Goal: Transaction & Acquisition: Register for event/course

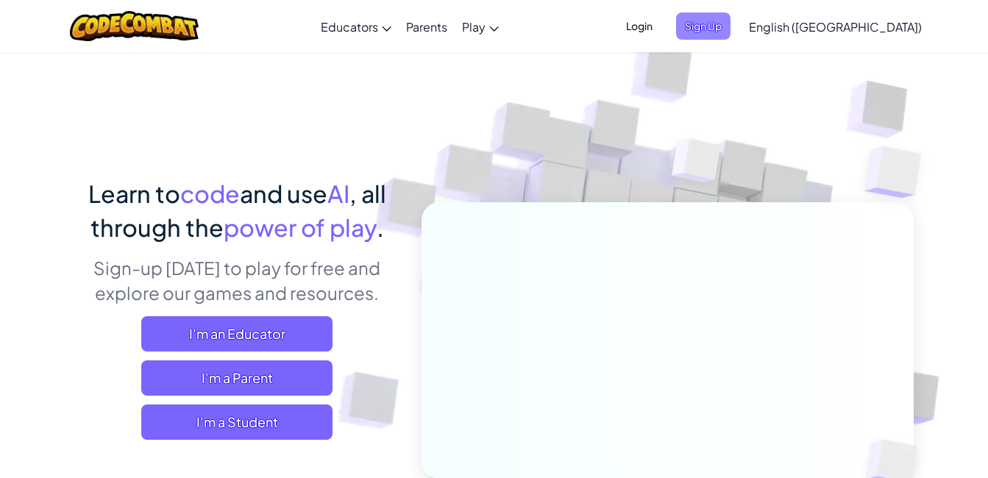
click at [730, 26] on span "Sign Up" at bounding box center [703, 26] width 54 height 27
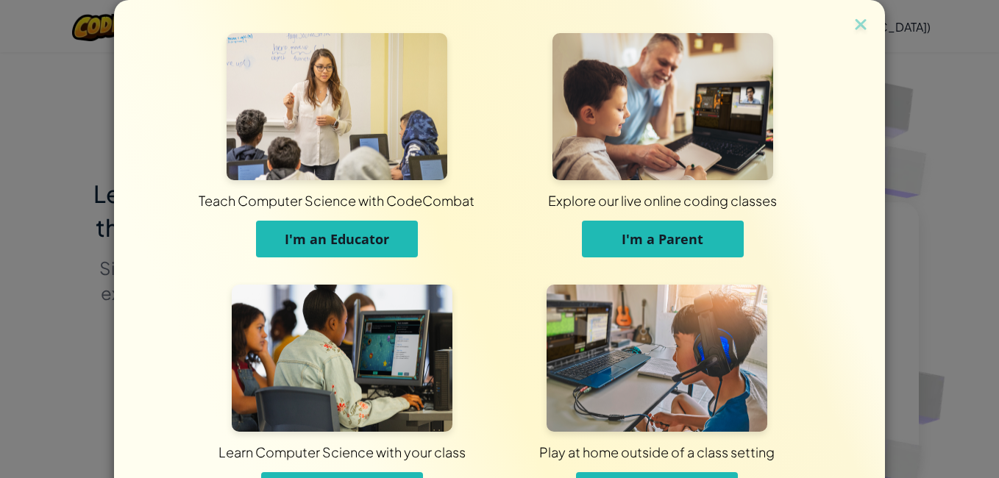
click at [303, 471] on span "Learn Computer Science with your class" at bounding box center [341, 452] width 241 height 40
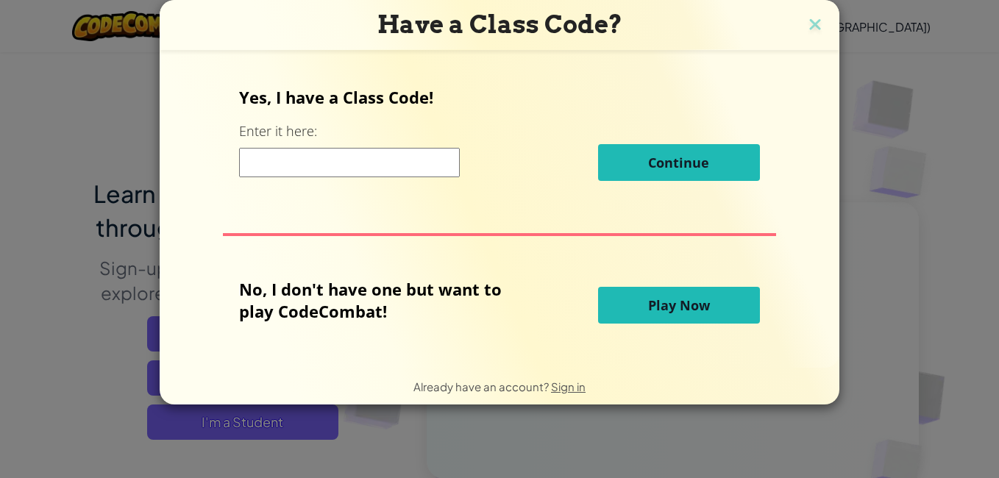
click at [327, 166] on input at bounding box center [349, 162] width 221 height 29
paste input "RideDoorPin"
type input "RideDoorPin"
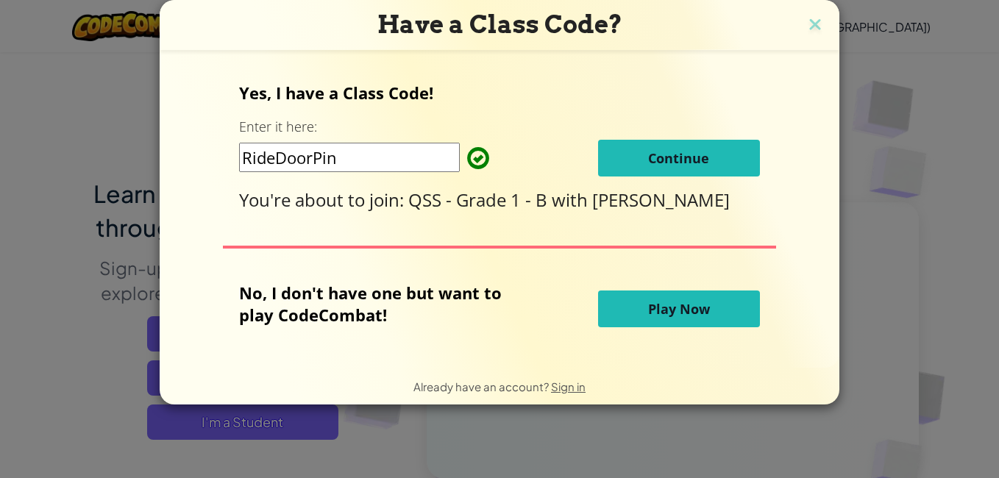
click at [724, 175] on button "Continue" at bounding box center [679, 158] width 162 height 37
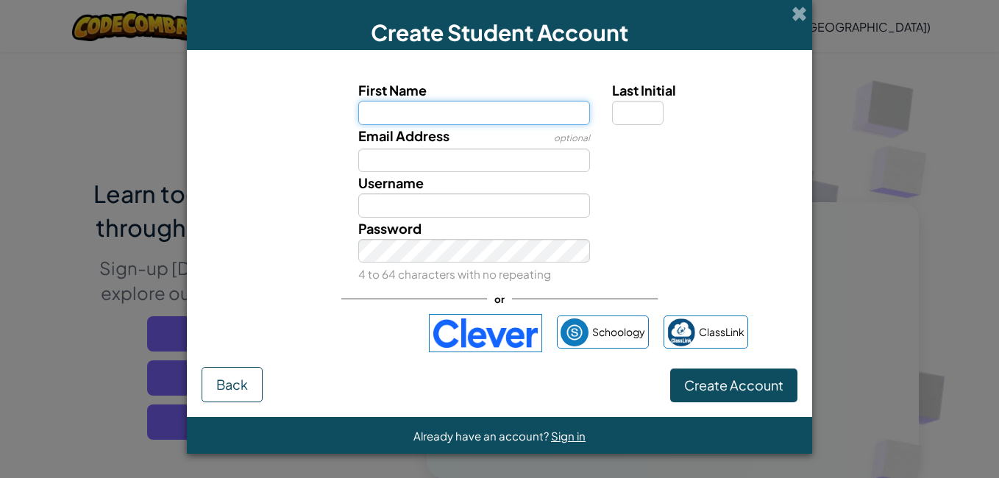
click at [540, 107] on input "First Name" at bounding box center [474, 113] width 232 height 24
paste input "AHMAD MOHAMAD MANANA"
drag, startPoint x: 488, startPoint y: 110, endPoint x: 420, endPoint y: 106, distance: 67.8
click at [420, 106] on input "AHMAD MOHAMAD MANANA" at bounding box center [474, 113] width 232 height 24
click at [499, 115] on input "AHMAD MANANA" at bounding box center [474, 113] width 232 height 24
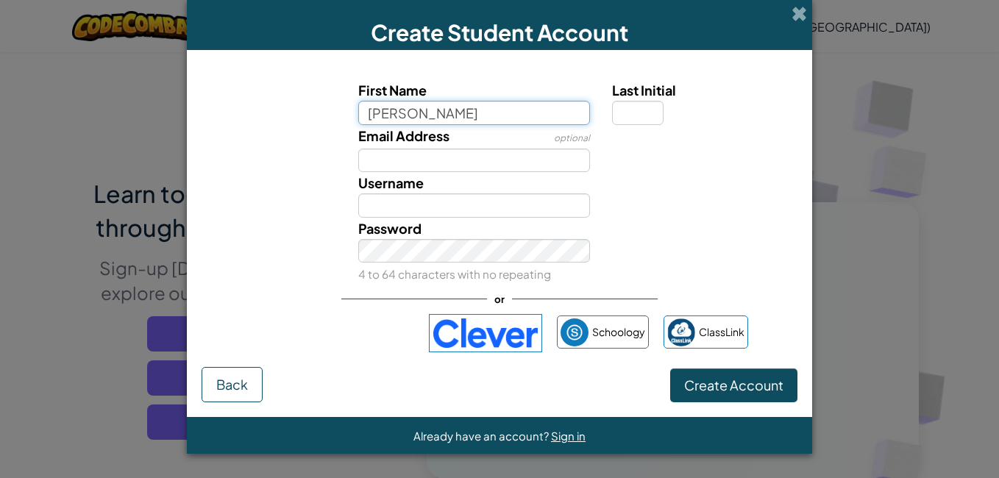
type input "AHMAD MANAN"
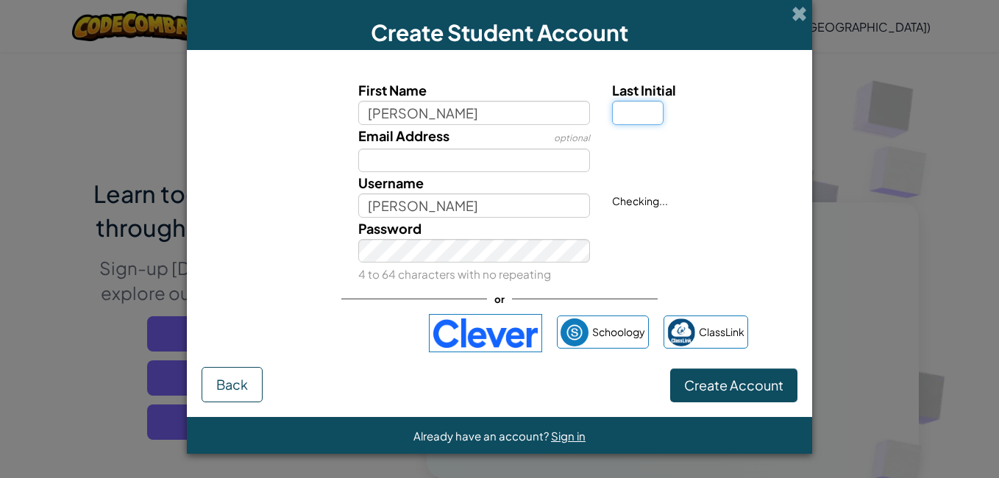
click at [627, 123] on input "Last Initial" at bounding box center [637, 113] width 51 height 24
type input "A"
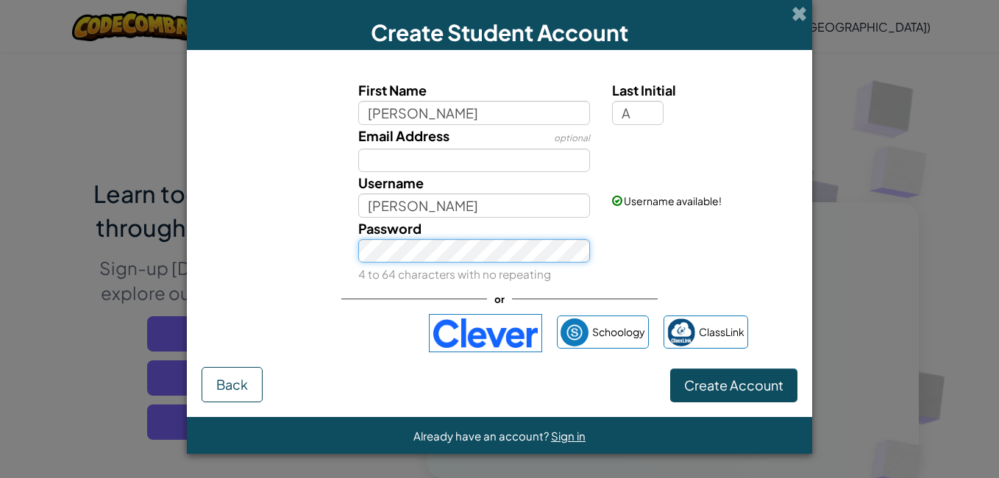
type input "AHMAD MANANA"
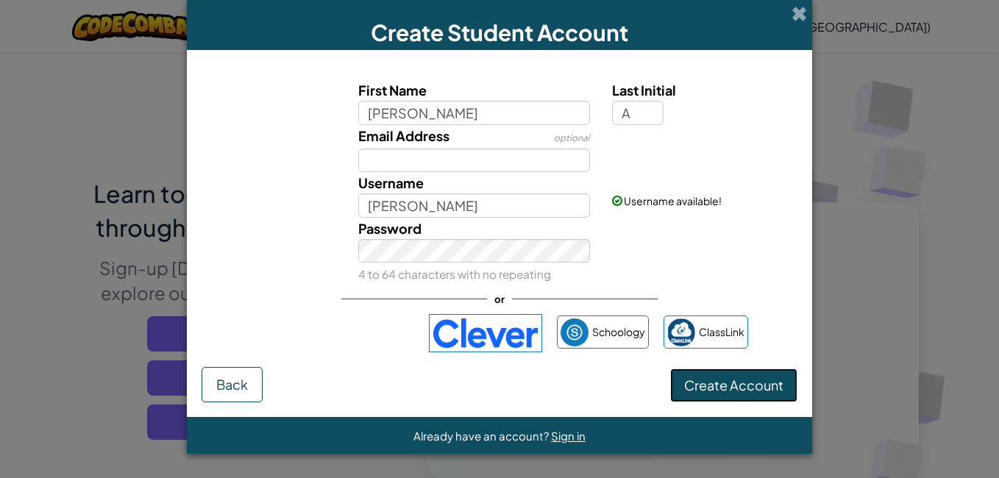
click at [745, 388] on span "Create Account" at bounding box center [733, 385] width 99 height 17
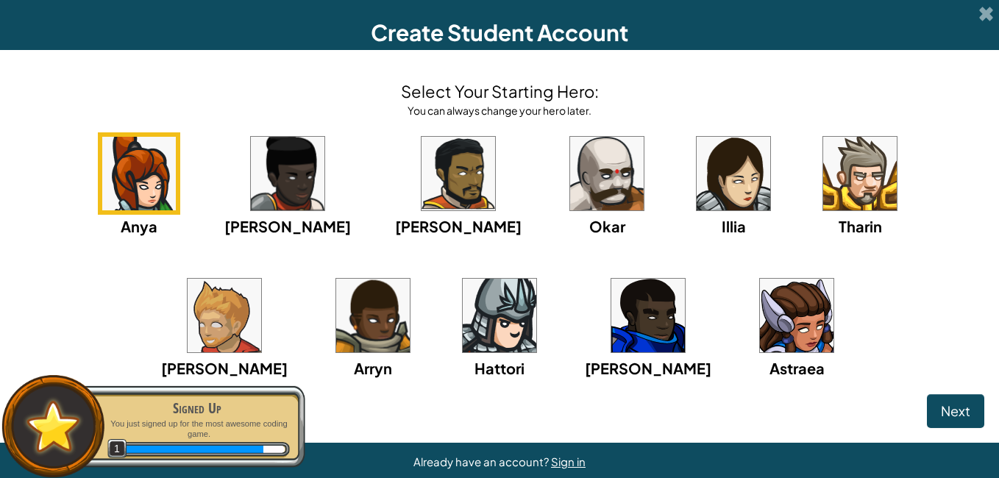
click at [941, 405] on span "Next" at bounding box center [955, 410] width 29 height 17
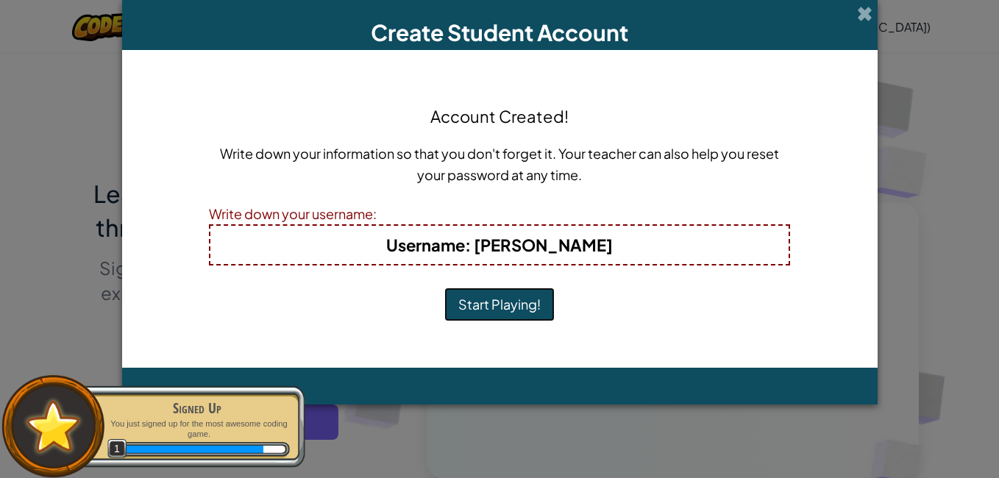
click at [519, 307] on button "Start Playing!" at bounding box center [499, 305] width 110 height 34
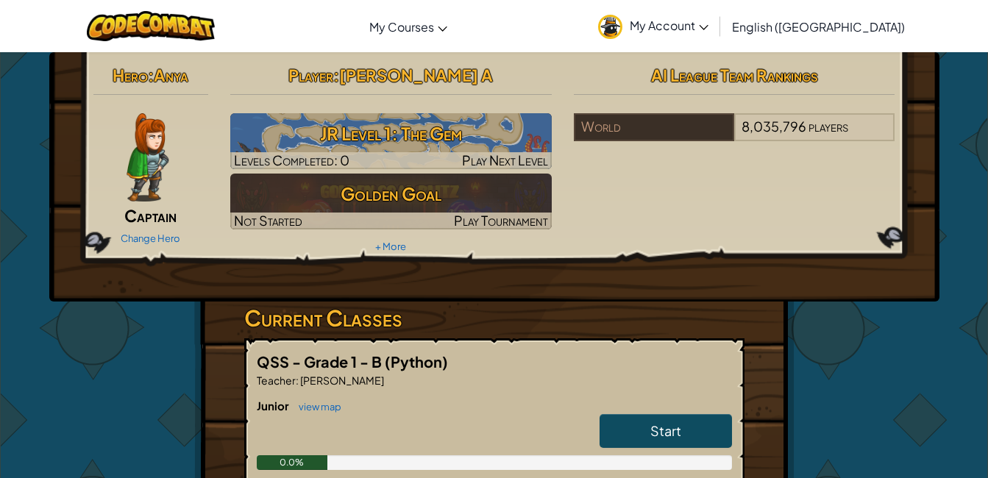
click at [716, 38] on link "My Account" at bounding box center [653, 26] width 125 height 46
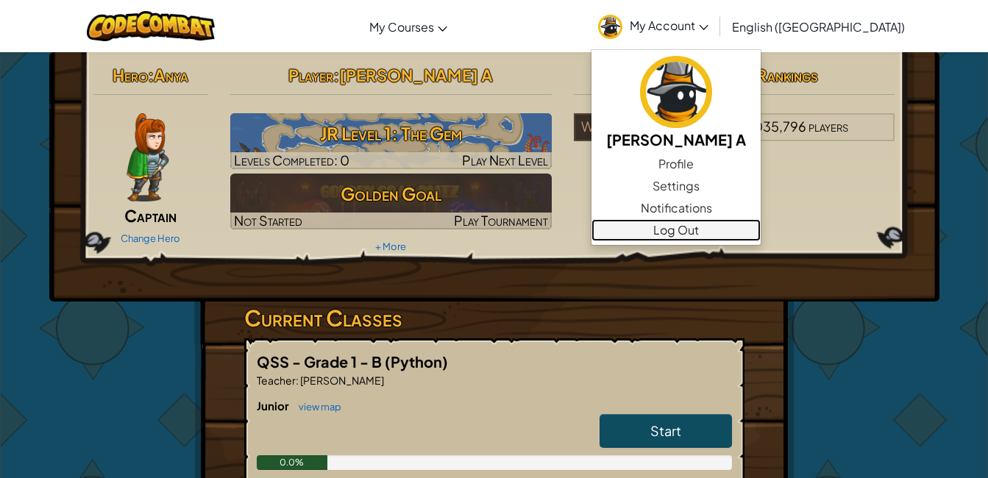
click at [730, 224] on link "Log Out" at bounding box center [675, 230] width 169 height 22
